Goal: Information Seeking & Learning: Learn about a topic

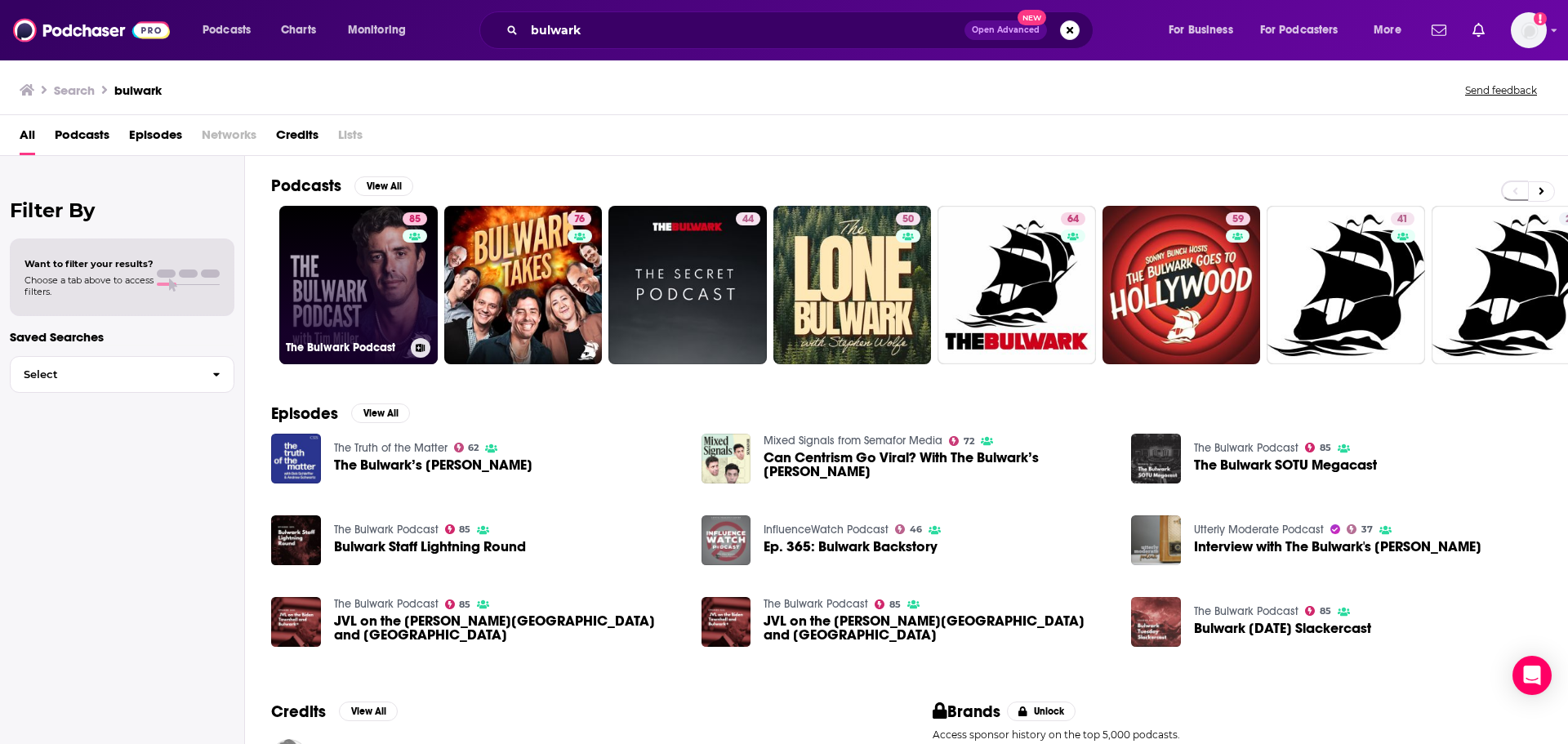
click at [353, 291] on link "85 The Bulwark Podcast" at bounding box center [359, 285] width 159 height 159
